Goal: Task Accomplishment & Management: Use online tool/utility

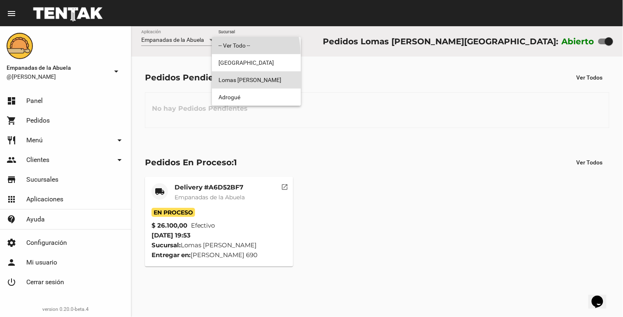
click at [234, 52] on span "-- Ver Todo --" at bounding box center [256, 45] width 76 height 17
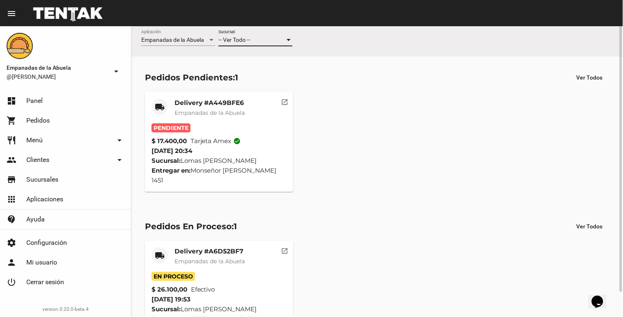
click at [239, 42] on span "-- Ver Todo --" at bounding box center [234, 40] width 32 height 7
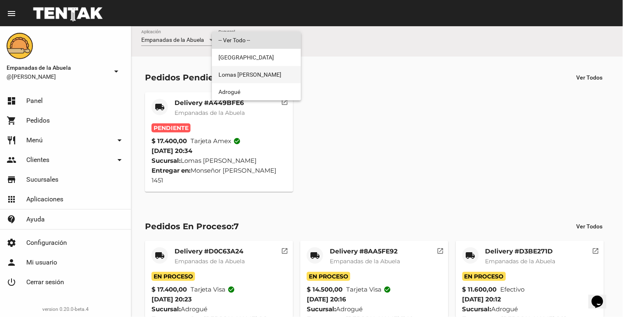
click at [234, 73] on span "Lomas [PERSON_NAME]" at bounding box center [256, 74] width 76 height 17
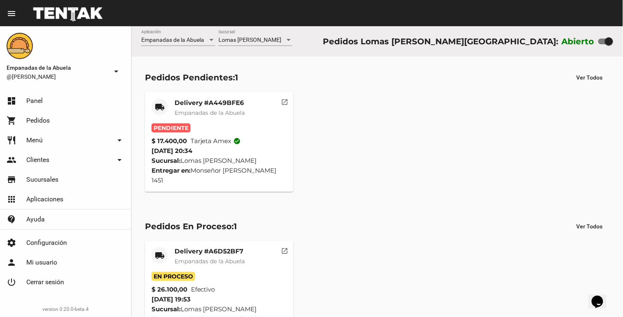
click at [211, 111] on span "Empanadas de la Abuela" at bounding box center [209, 112] width 70 height 7
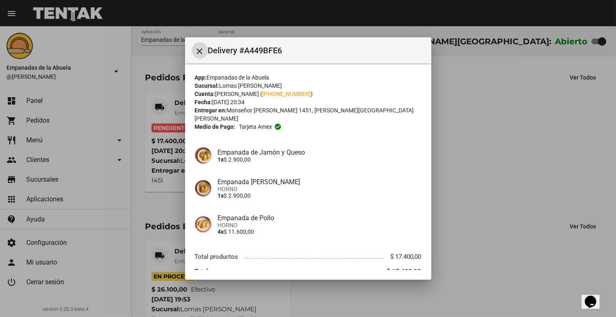
scroll to position [29, 0]
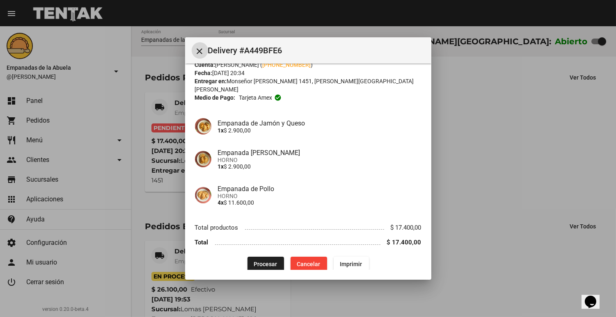
click at [250, 260] on button "Procesar" at bounding box center [266, 264] width 37 height 15
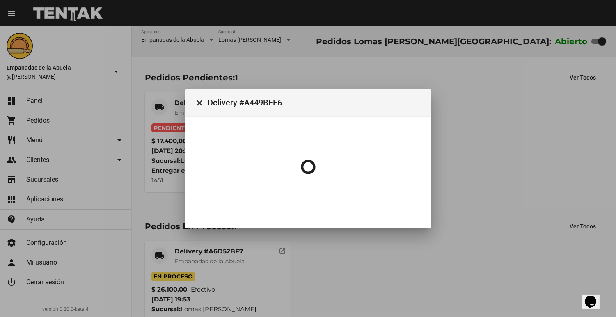
scroll to position [0, 0]
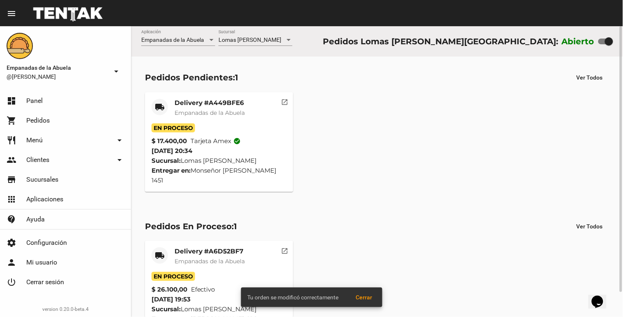
click at [179, 113] on span "Empanadas de la Abuela" at bounding box center [209, 112] width 70 height 7
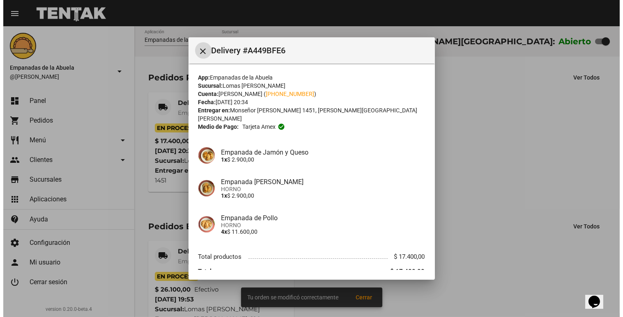
scroll to position [29, 0]
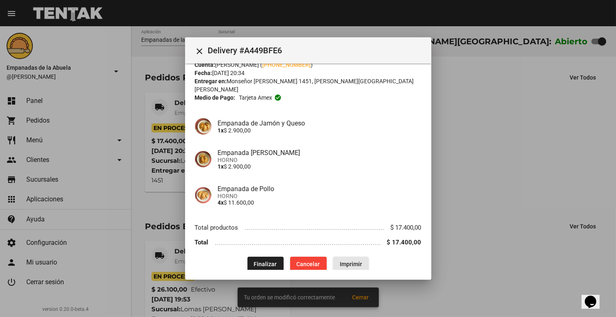
click at [352, 257] on button "Imprimir" at bounding box center [350, 264] width 35 height 15
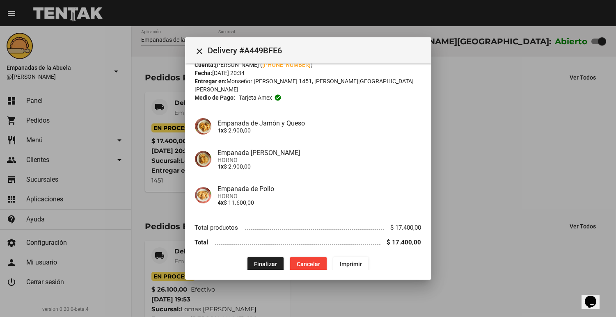
click at [507, 190] on div at bounding box center [308, 158] width 616 height 317
